Goal: Task Accomplishment & Management: Use online tool/utility

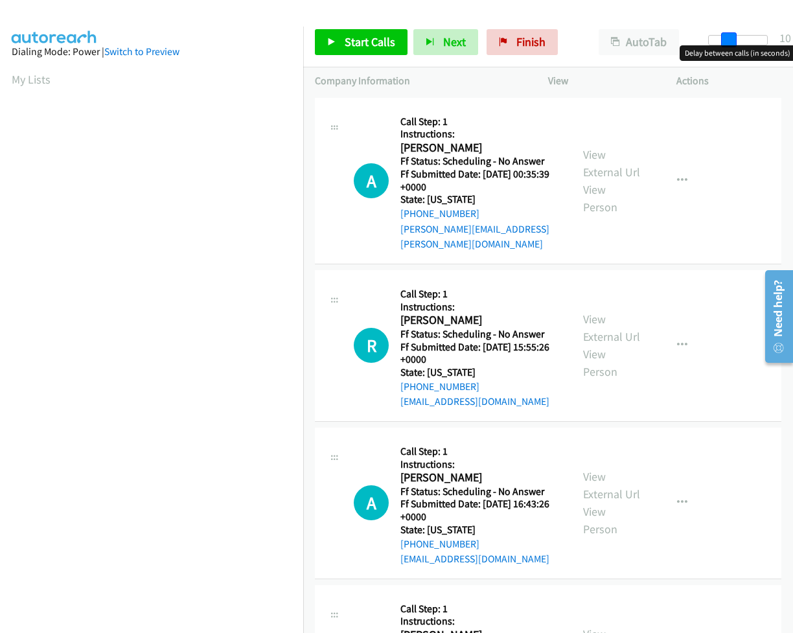
drag, startPoint x: 705, startPoint y: 40, endPoint x: 724, endPoint y: 41, distance: 18.8
click at [724, 41] on span at bounding box center [729, 40] width 16 height 16
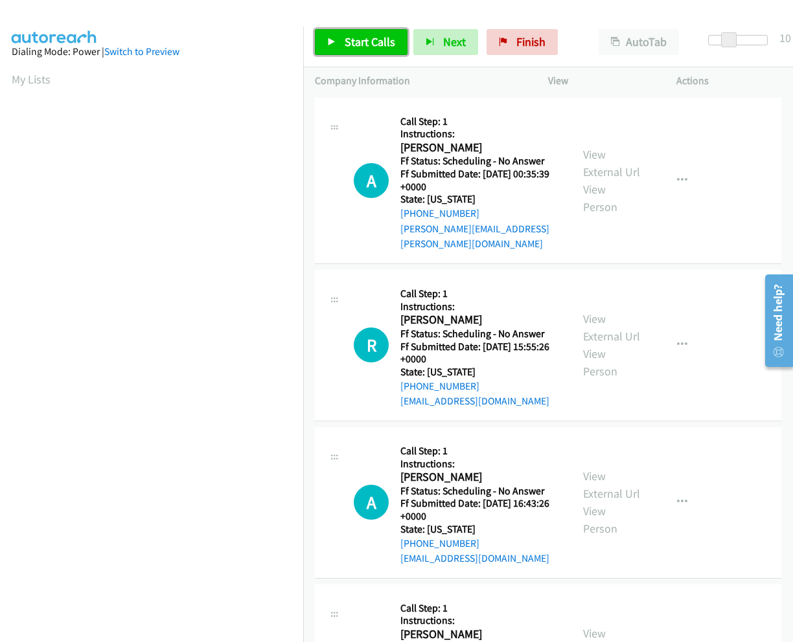
click at [348, 36] on span "Start Calls" at bounding box center [369, 41] width 51 height 15
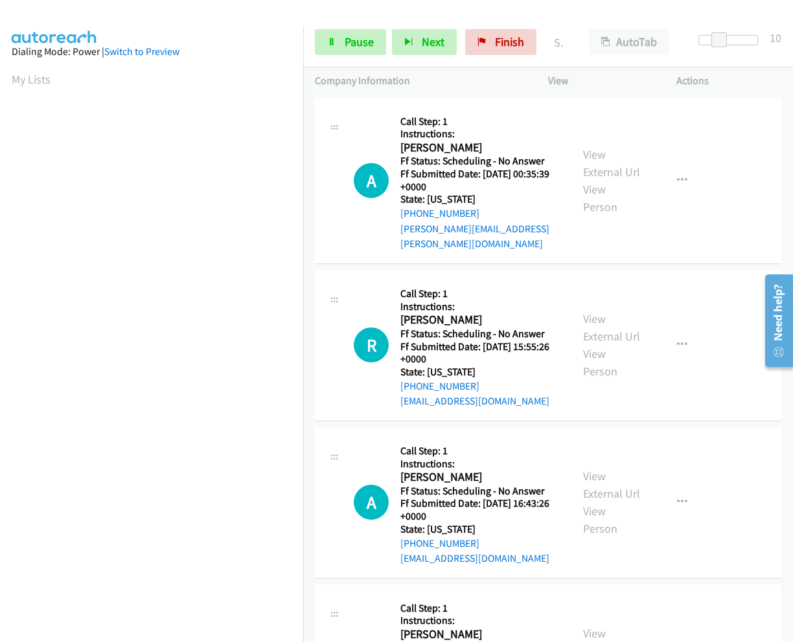
click at [6, 75] on aside "Dialing Mode: Power | Switch to Preview My Lists" at bounding box center [151, 385] width 303 height 717
click at [17, 80] on link "My Lists" at bounding box center [31, 79] width 39 height 15
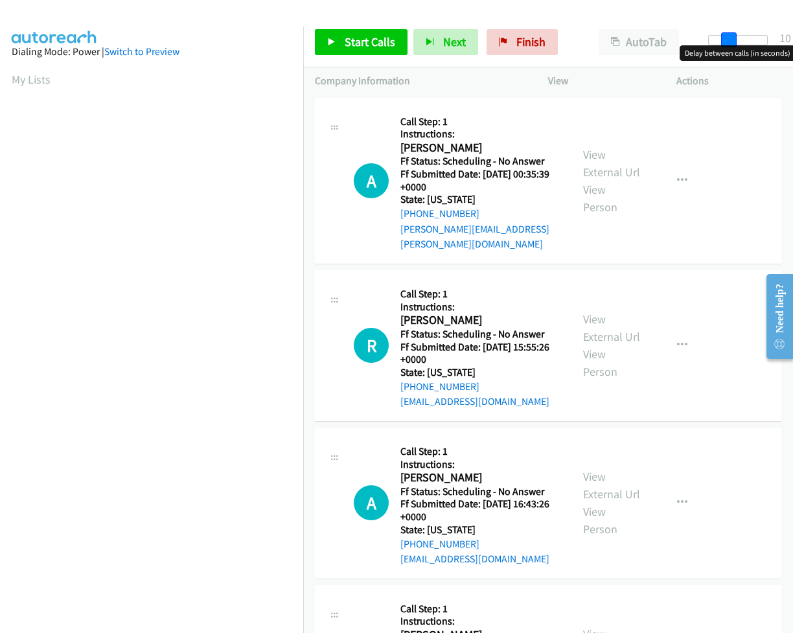
click at [722, 40] on span at bounding box center [729, 40] width 16 height 16
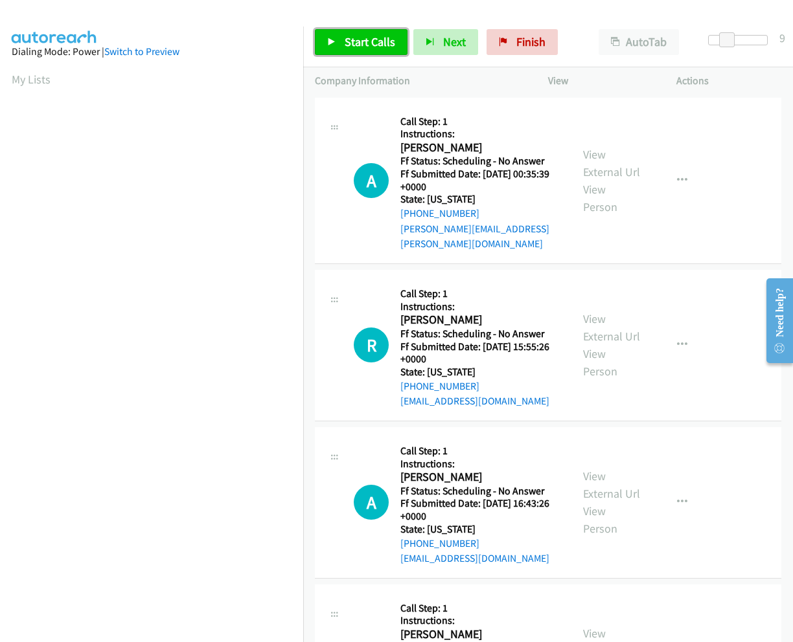
click at [367, 38] on span "Start Calls" at bounding box center [369, 41] width 51 height 15
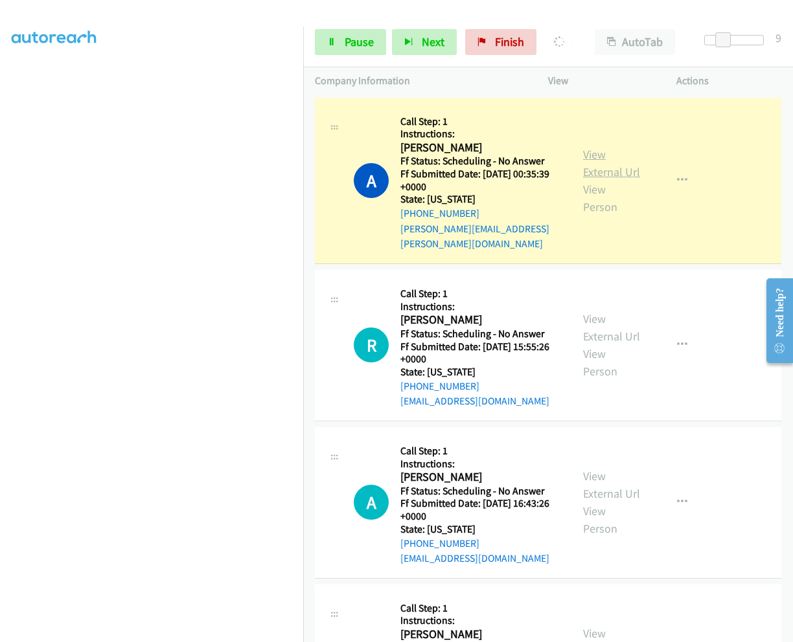
click at [591, 147] on link "View External Url" at bounding box center [611, 163] width 57 height 32
click at [595, 311] on link "View External Url" at bounding box center [611, 327] width 57 height 32
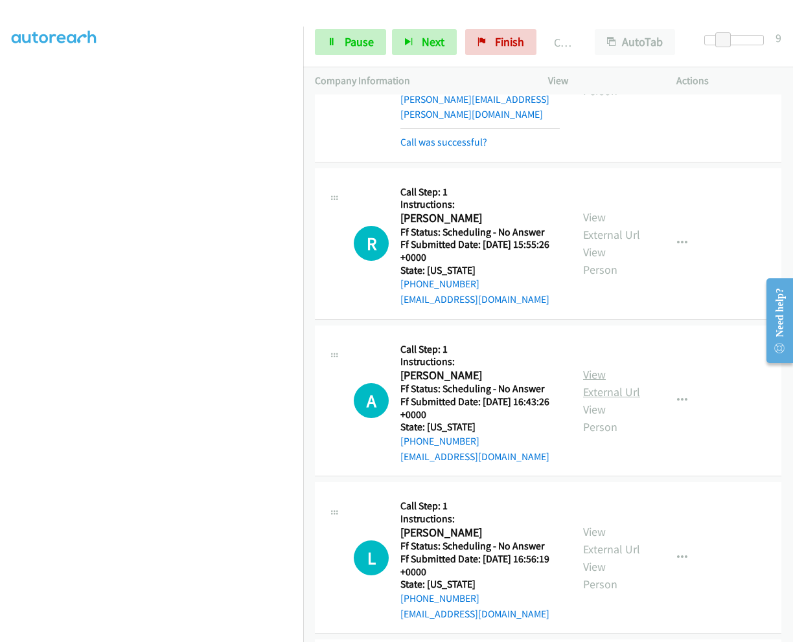
scroll to position [194, 0]
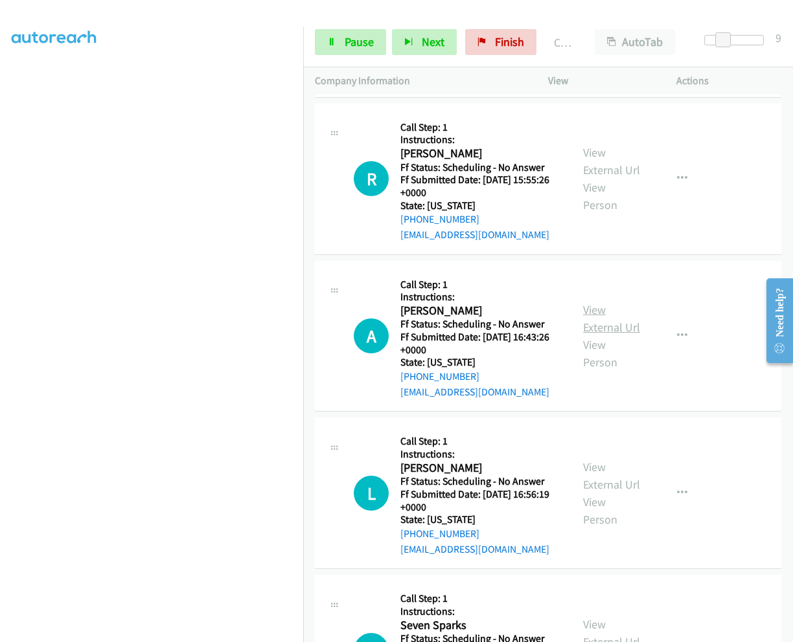
click at [587, 302] on link "View External Url" at bounding box center [611, 318] width 57 height 32
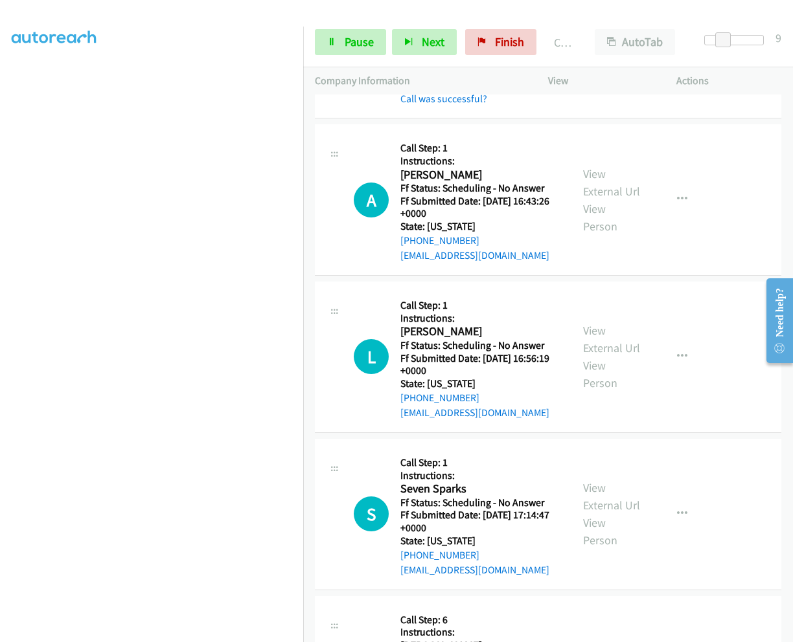
scroll to position [389, 0]
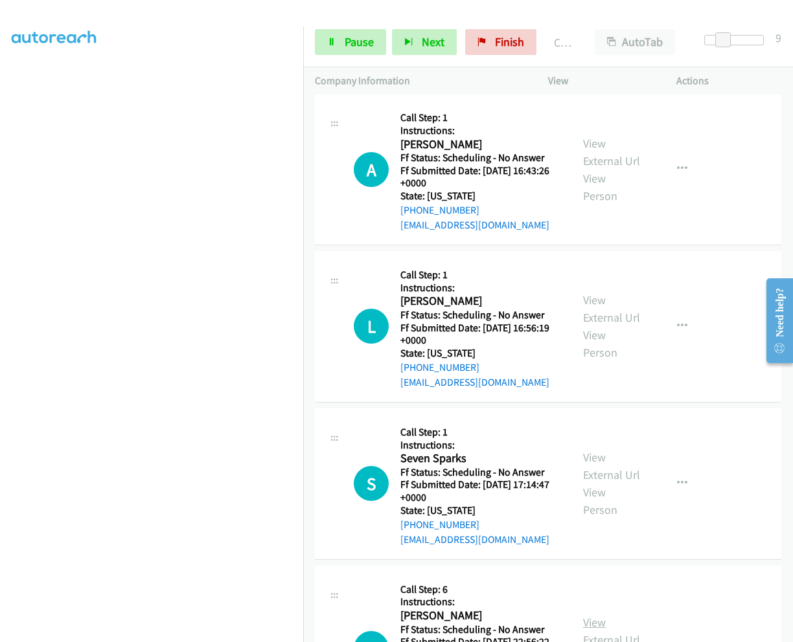
click at [593, 615] on link "View External Url" at bounding box center [611, 631] width 57 height 32
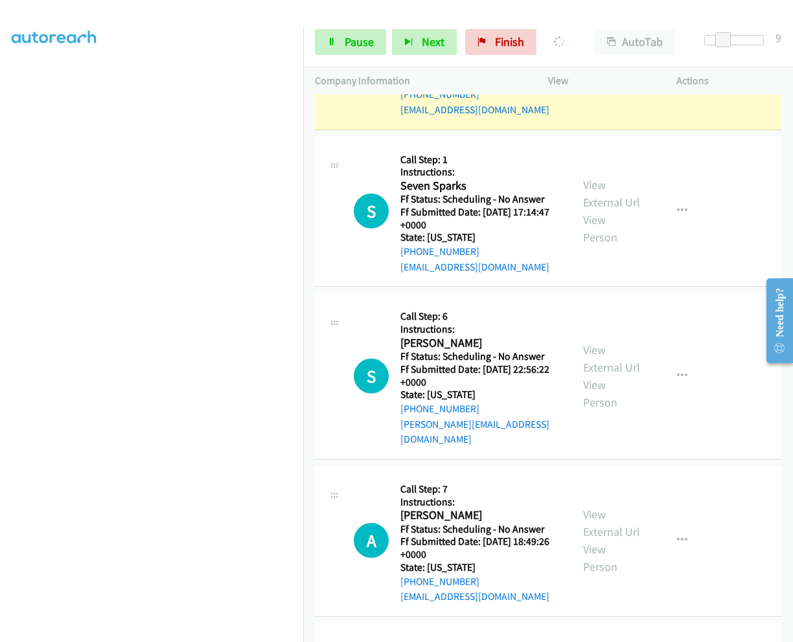
scroll to position [712, 0]
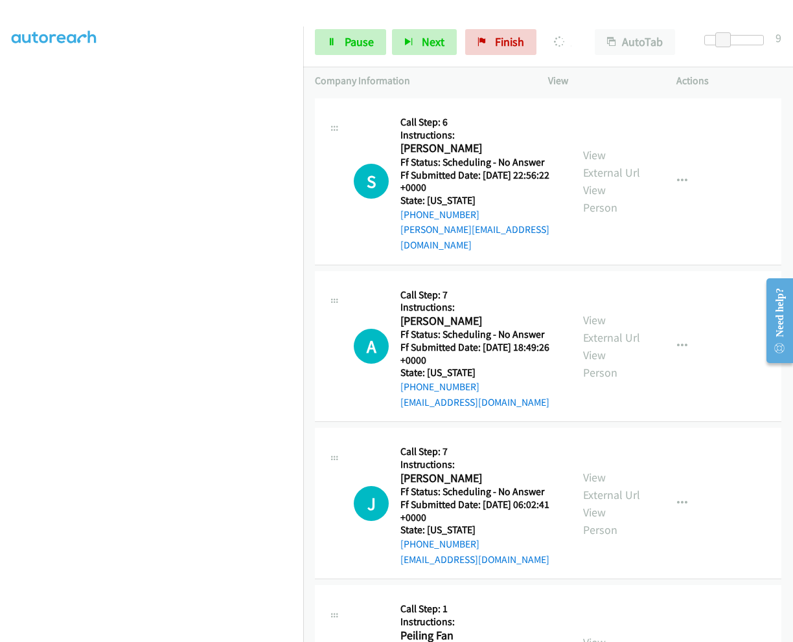
scroll to position [934, 0]
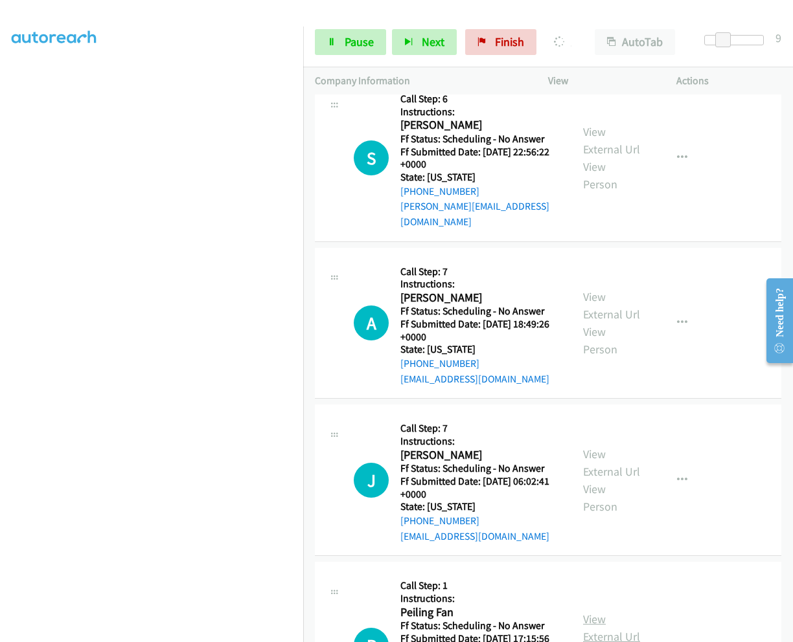
click at [596, 612] on link "View External Url" at bounding box center [611, 628] width 57 height 32
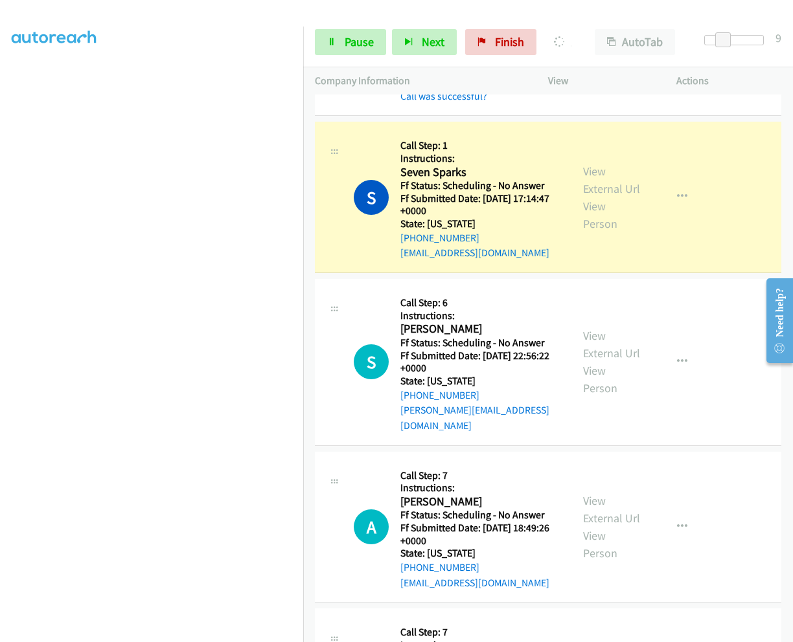
scroll to position [753, 0]
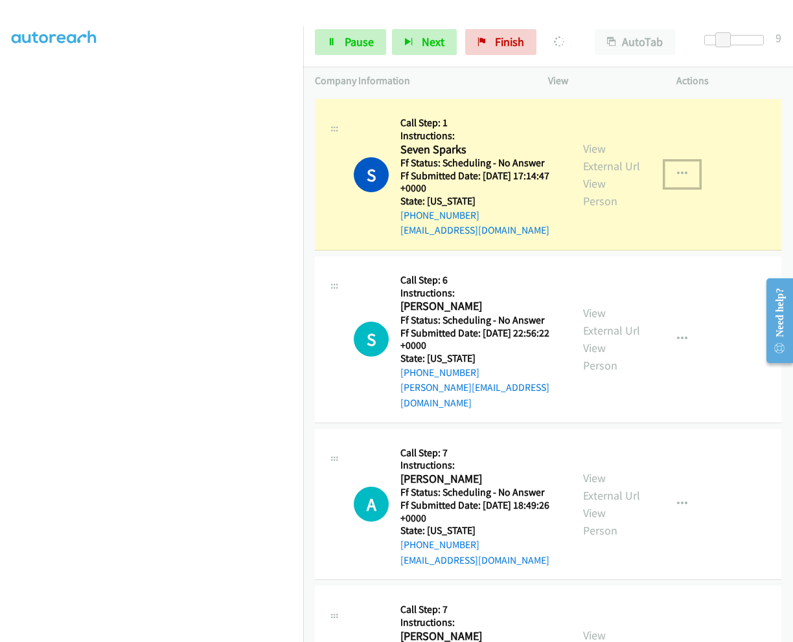
click at [677, 169] on icon "button" at bounding box center [682, 174] width 10 height 10
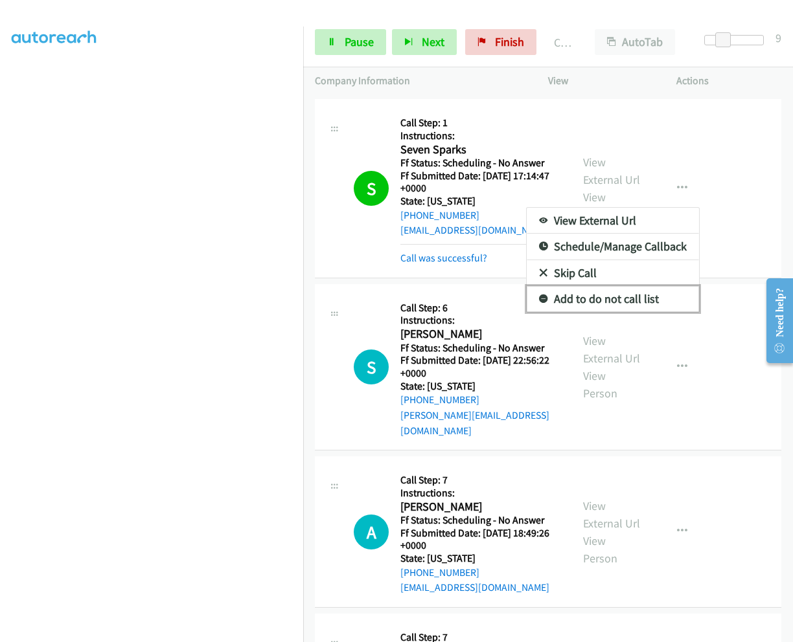
click at [596, 286] on link "Add to do not call list" at bounding box center [612, 299] width 172 height 26
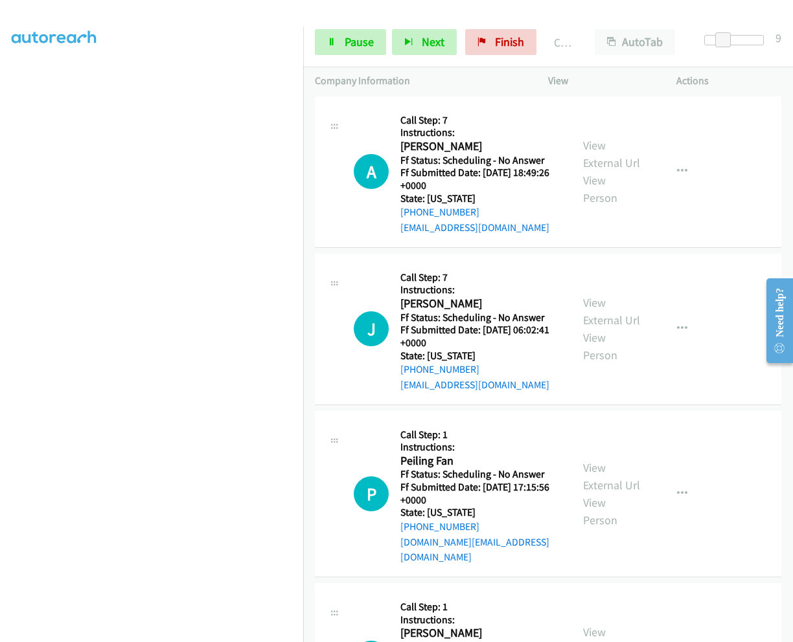
scroll to position [1206, 0]
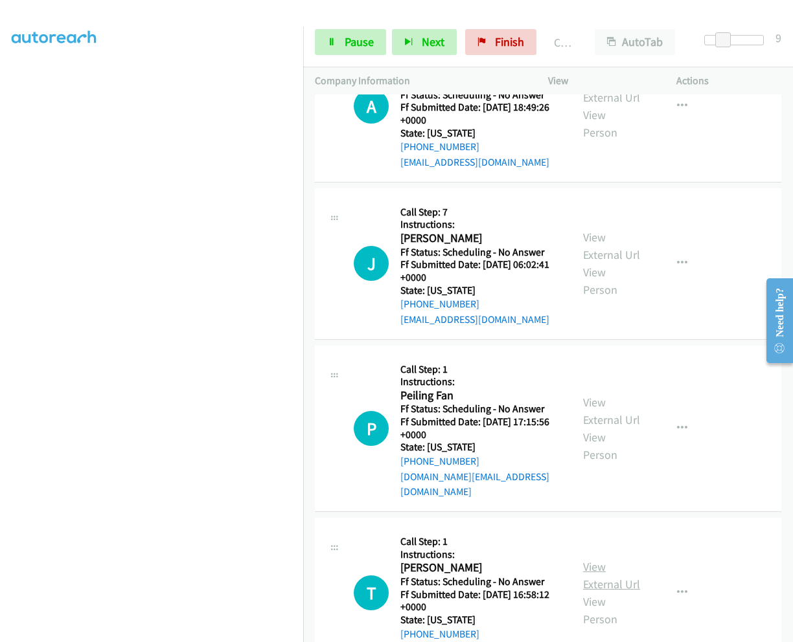
click at [585, 559] on link "View External Url" at bounding box center [611, 575] width 57 height 32
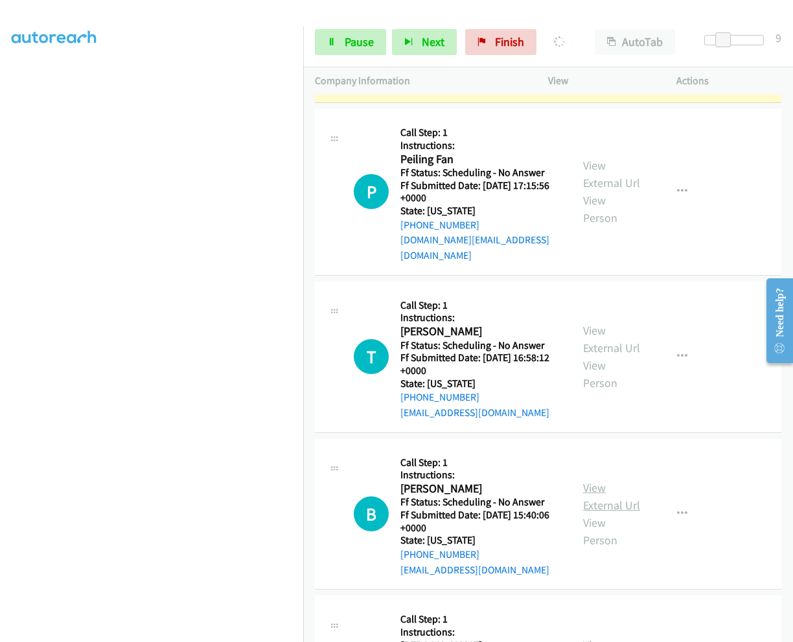
scroll to position [1493, 0]
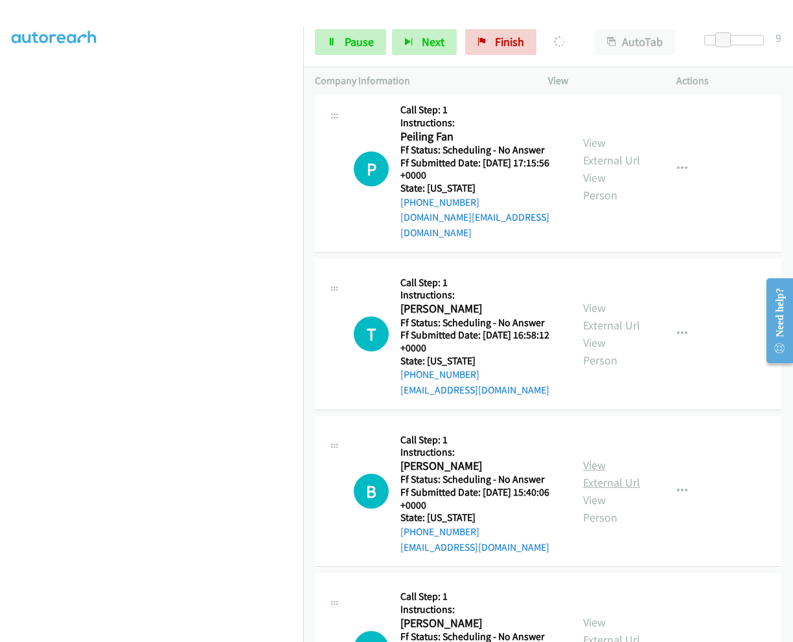
click at [591, 458] on link "View External Url" at bounding box center [611, 474] width 57 height 32
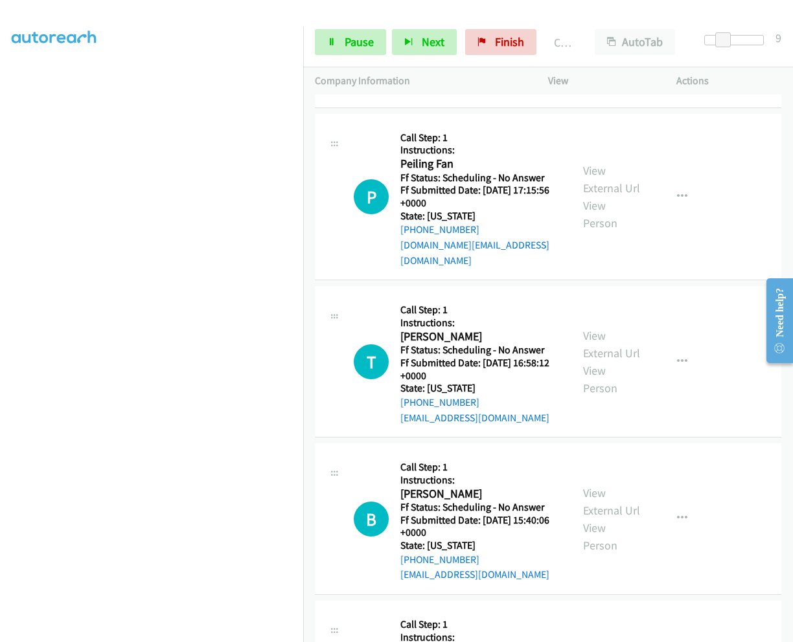
scroll to position [1521, 0]
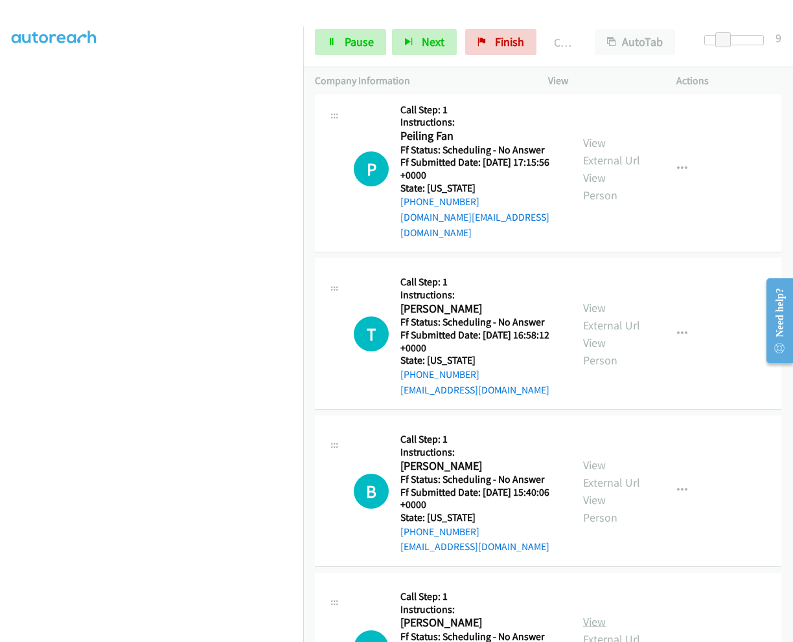
click at [593, 615] on link "View External Url" at bounding box center [611, 631] width 57 height 32
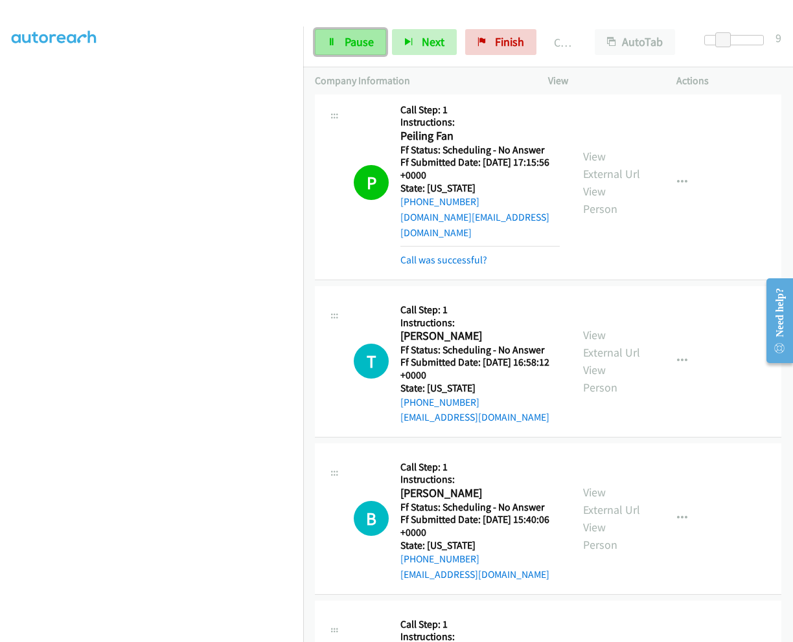
click at [359, 43] on span "Pause" at bounding box center [358, 41] width 29 height 15
click at [339, 45] on link "Start Calls" at bounding box center [361, 42] width 93 height 26
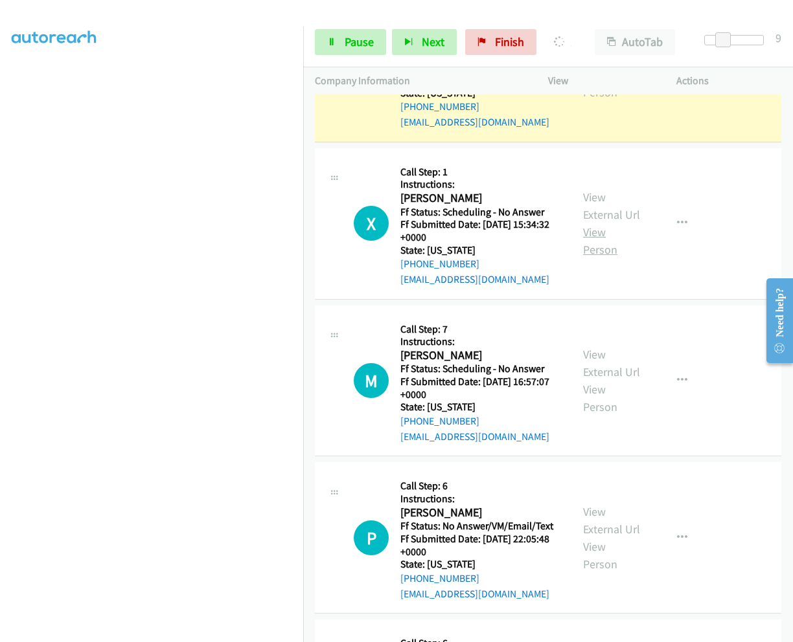
scroll to position [1974, 0]
click at [594, 346] on link "View External Url" at bounding box center [611, 362] width 57 height 32
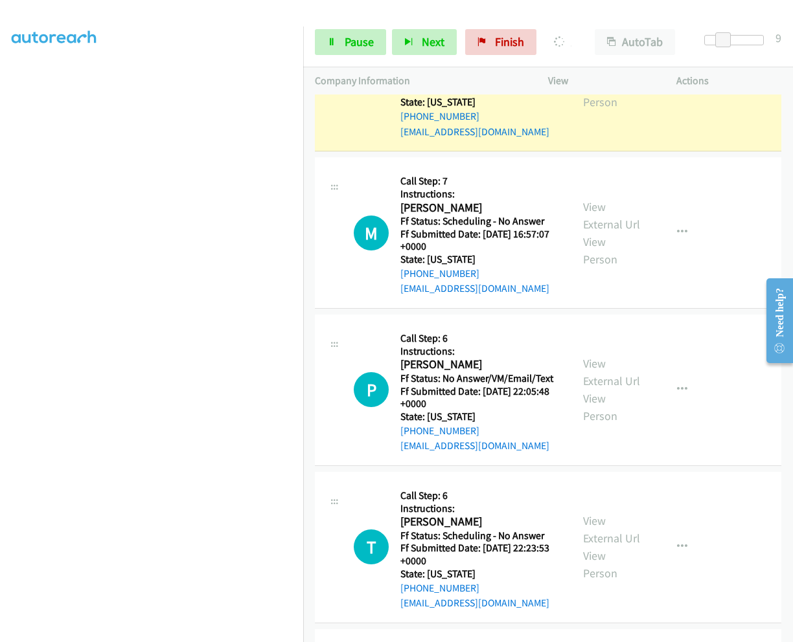
scroll to position [2169, 0]
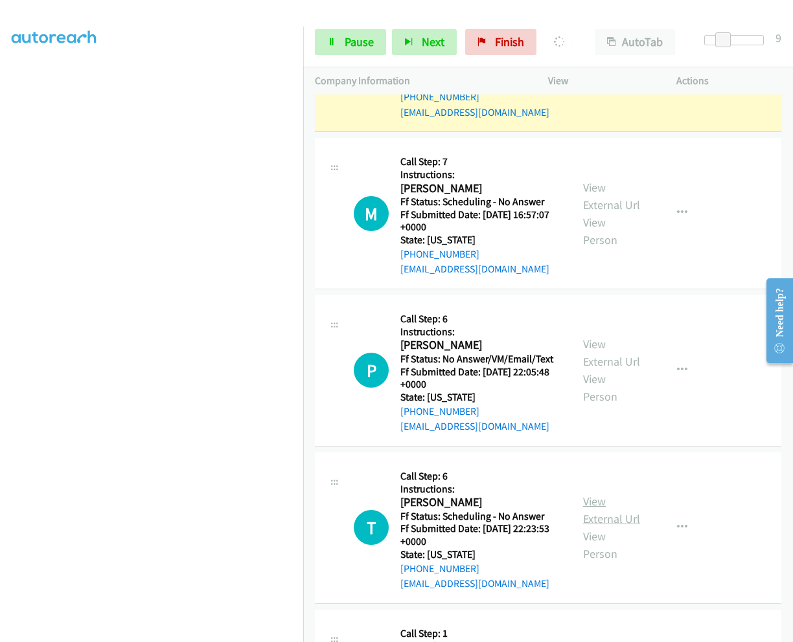
click at [593, 494] on link "View External Url" at bounding box center [611, 510] width 57 height 32
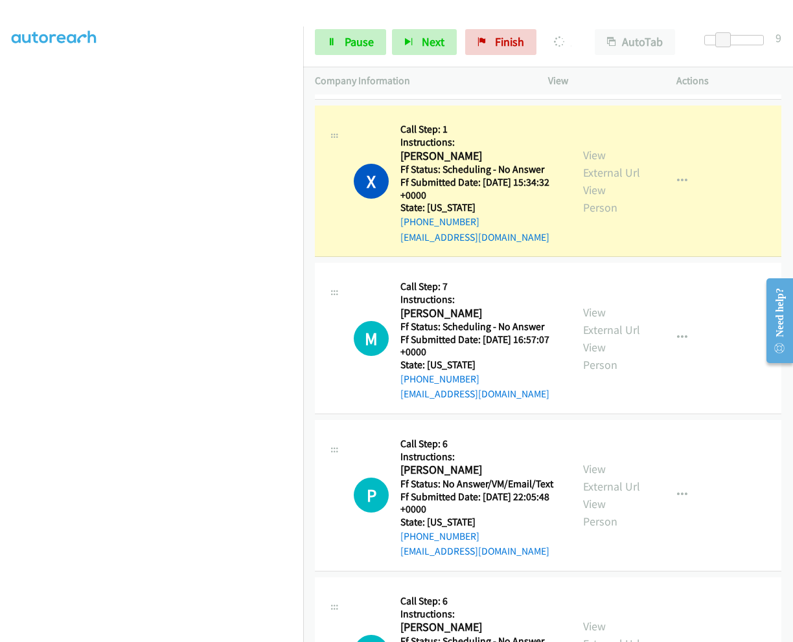
scroll to position [2039, 0]
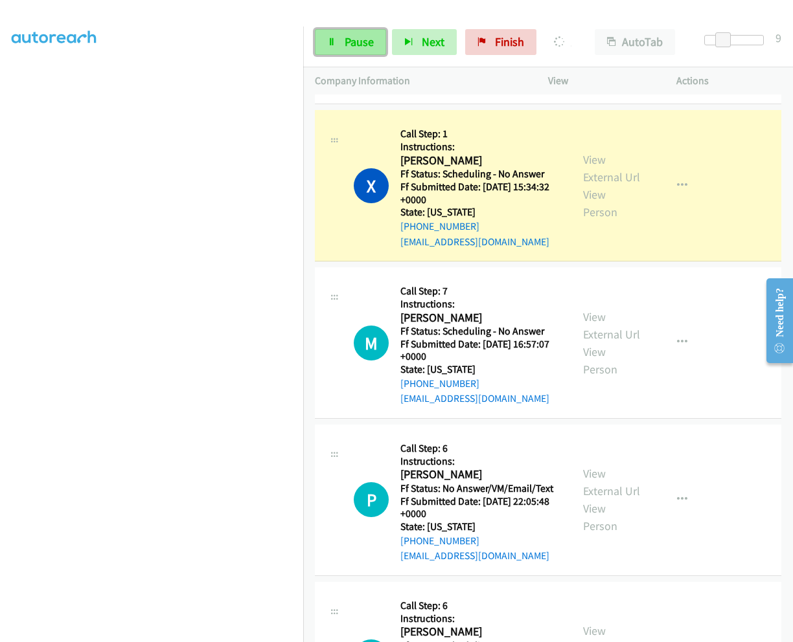
click at [361, 40] on span "Pause" at bounding box center [358, 41] width 29 height 15
click at [514, 50] on link "Finish" at bounding box center [521, 42] width 71 height 26
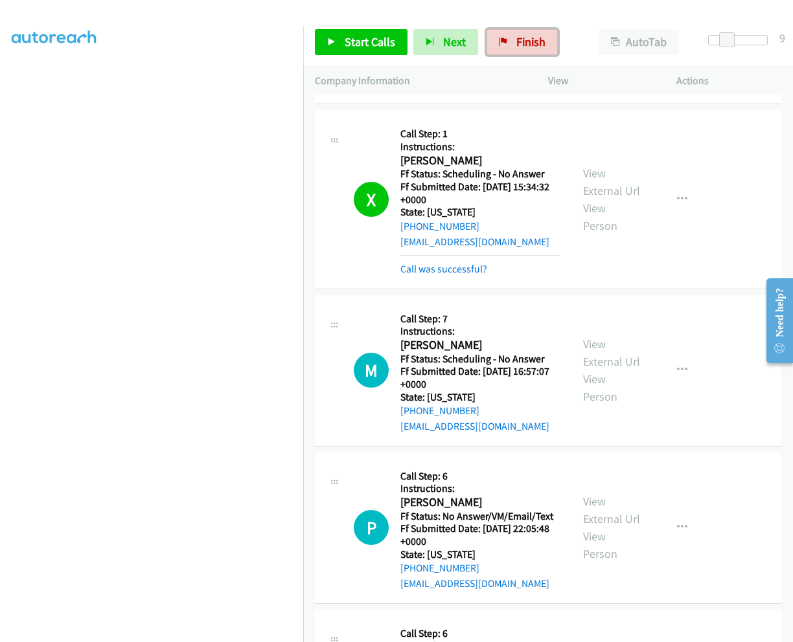
click at [522, 42] on span "Finish" at bounding box center [530, 41] width 29 height 15
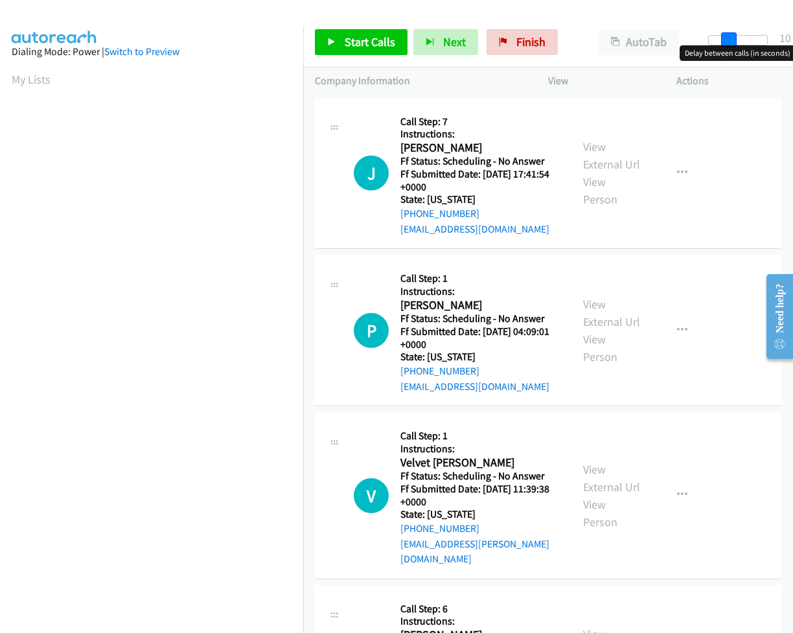
drag, startPoint x: 704, startPoint y: 37, endPoint x: 723, endPoint y: 41, distance: 19.2
click at [723, 41] on span at bounding box center [729, 40] width 16 height 16
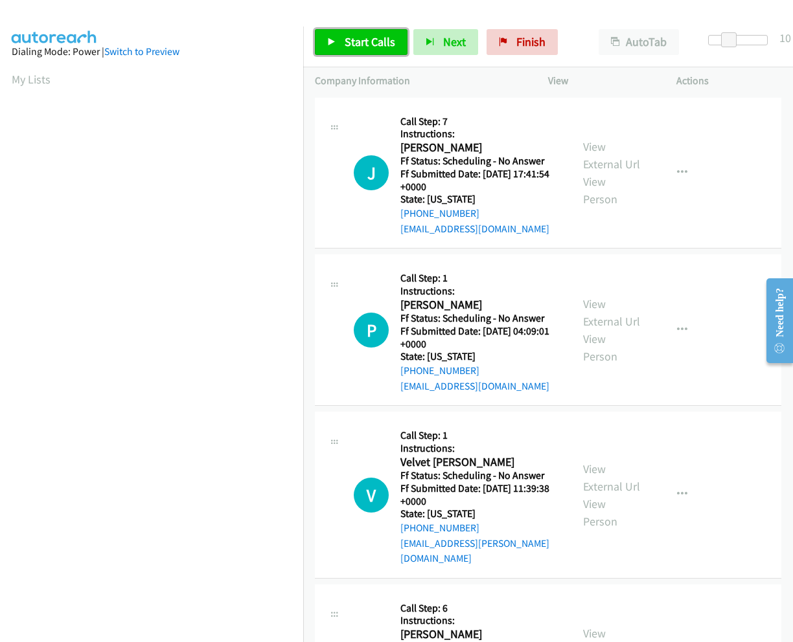
click at [339, 41] on link "Start Calls" at bounding box center [361, 42] width 93 height 26
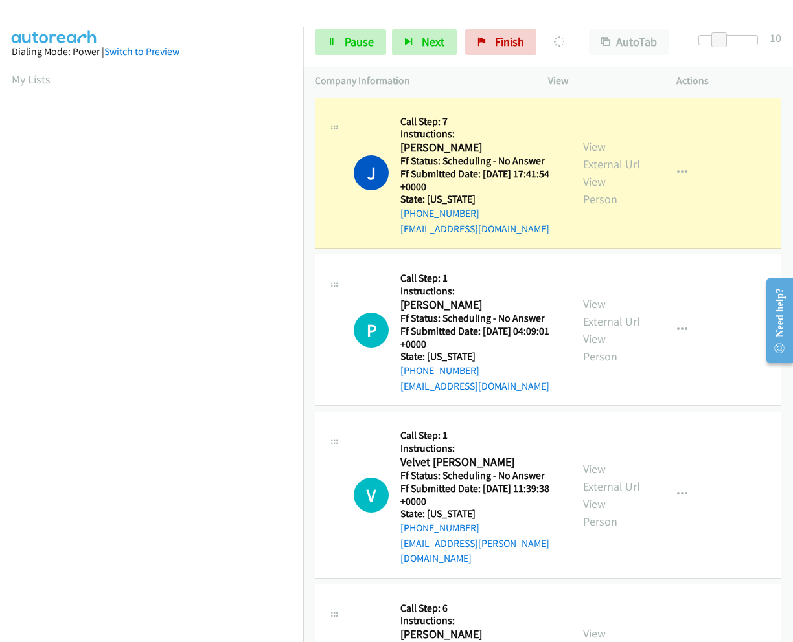
scroll to position [84, 0]
click at [595, 139] on link "View External Url" at bounding box center [611, 155] width 57 height 32
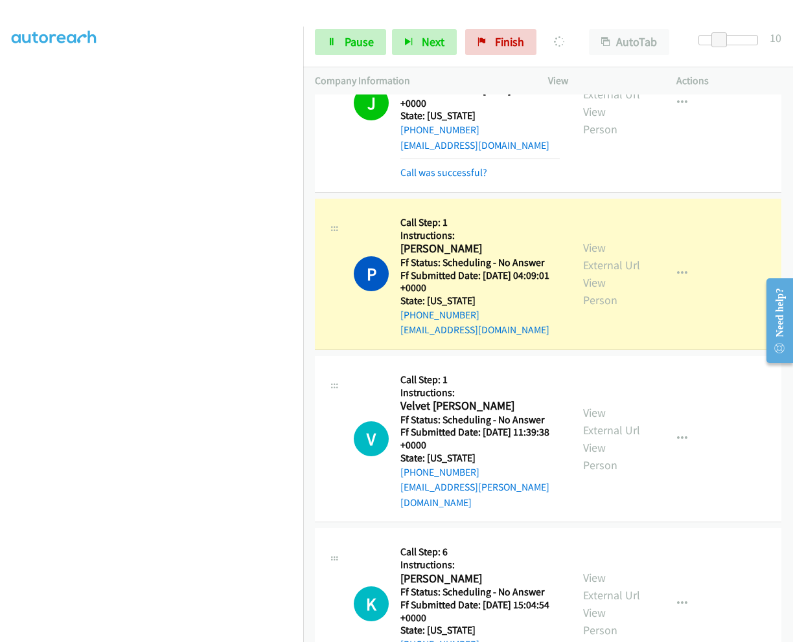
scroll to position [194, 0]
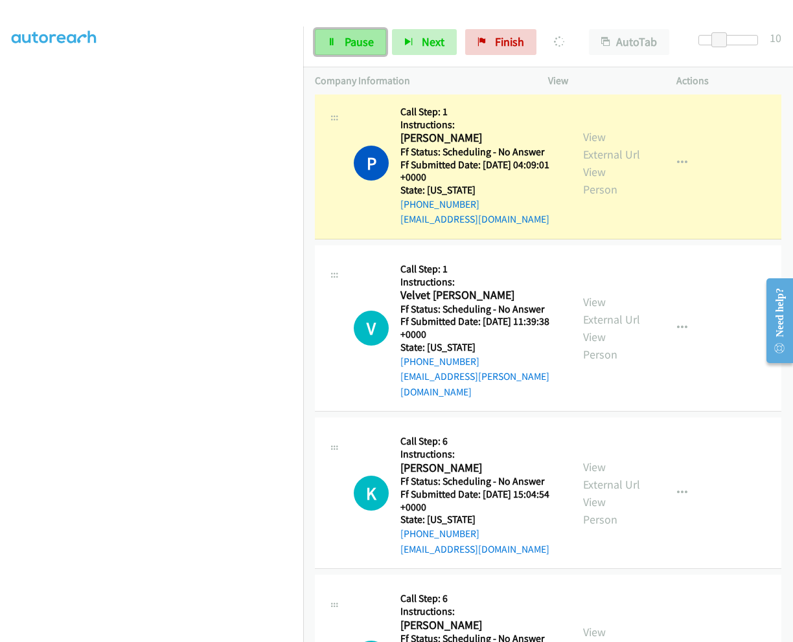
click at [362, 44] on span "Pause" at bounding box center [358, 41] width 29 height 15
click at [589, 295] on link "View External Url" at bounding box center [611, 311] width 57 height 32
click at [596, 460] on link "View External Url" at bounding box center [611, 476] width 57 height 32
click at [594, 460] on link "View External Url" at bounding box center [611, 476] width 57 height 32
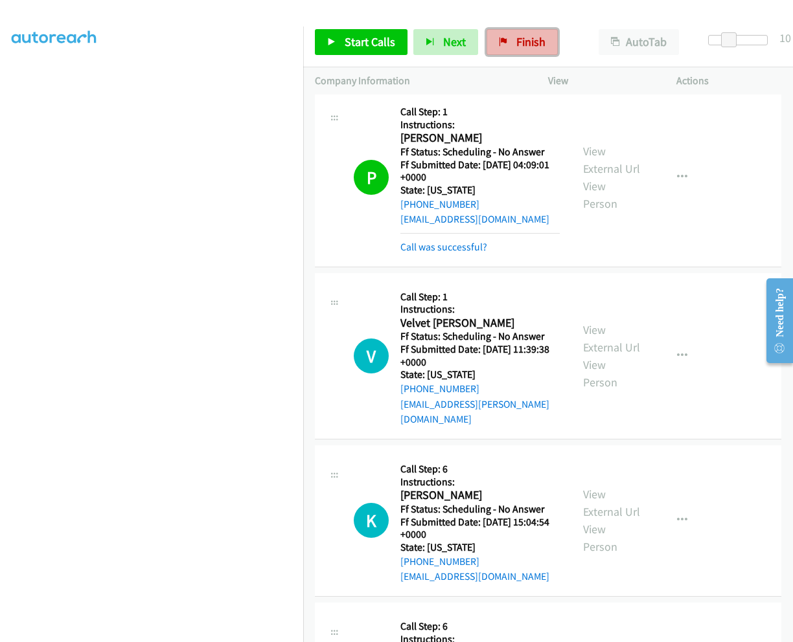
click at [517, 38] on span "Finish" at bounding box center [530, 41] width 29 height 15
